Goal: Information Seeking & Learning: Understand process/instructions

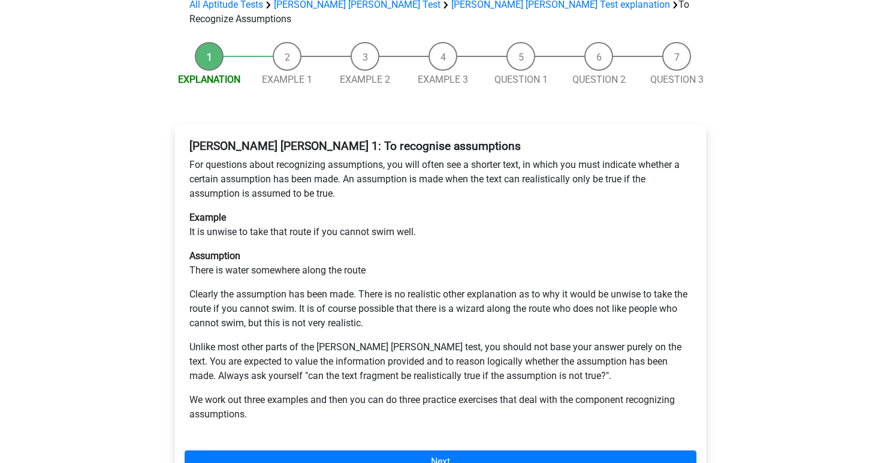
scroll to position [257, 0]
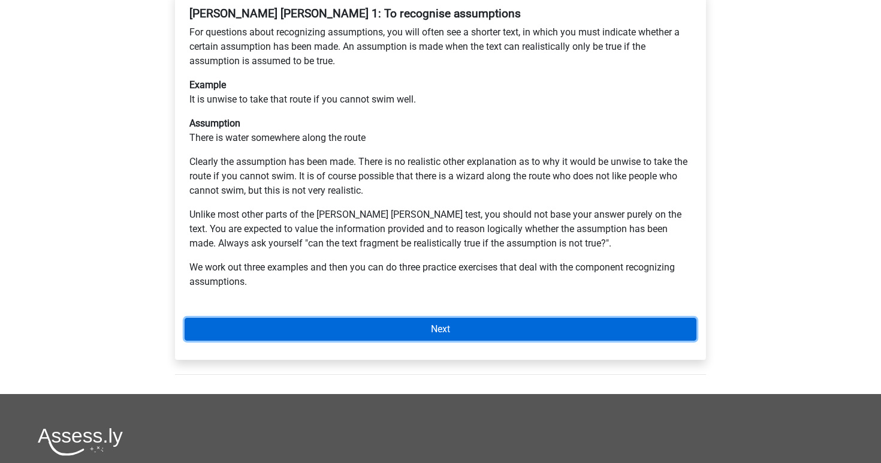
click at [311, 318] on link "Next" at bounding box center [441, 329] width 512 height 23
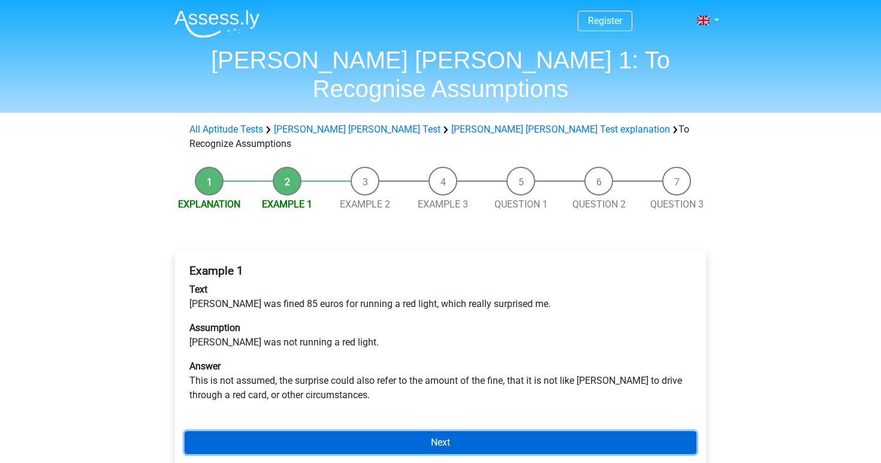
click at [361, 431] on link "Next" at bounding box center [441, 442] width 512 height 23
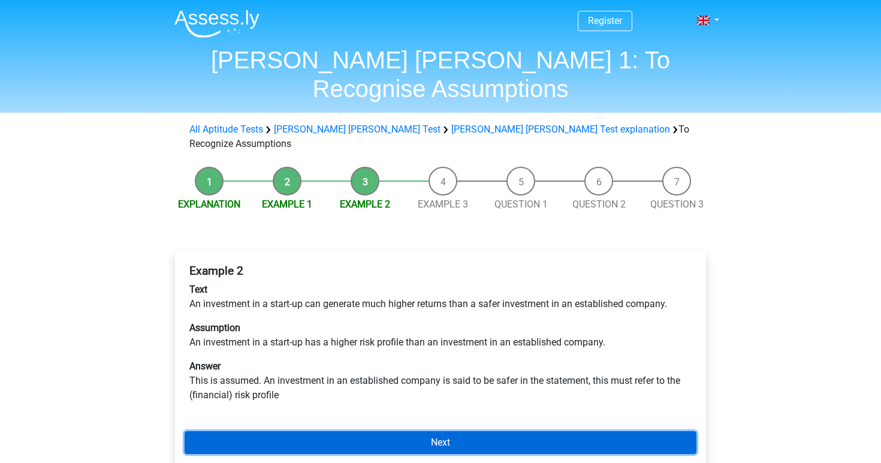
click at [355, 431] on link "Next" at bounding box center [441, 442] width 512 height 23
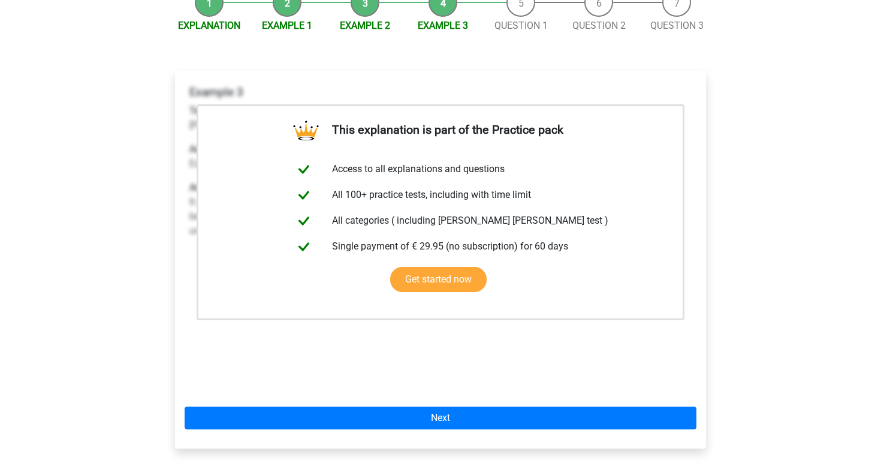
scroll to position [230, 0]
